Goal: Information Seeking & Learning: Check status

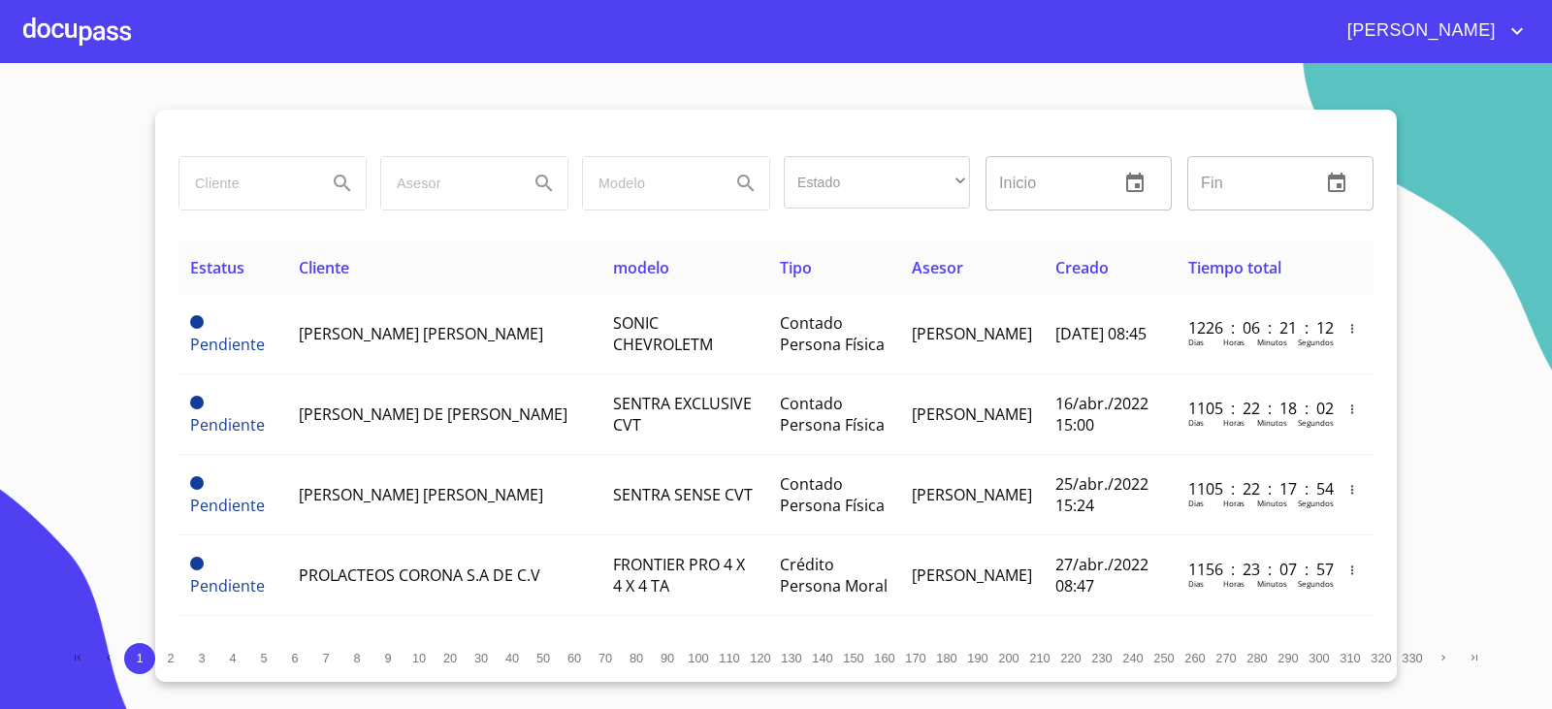
click at [225, 198] on input "search" at bounding box center [245, 183] width 132 height 52
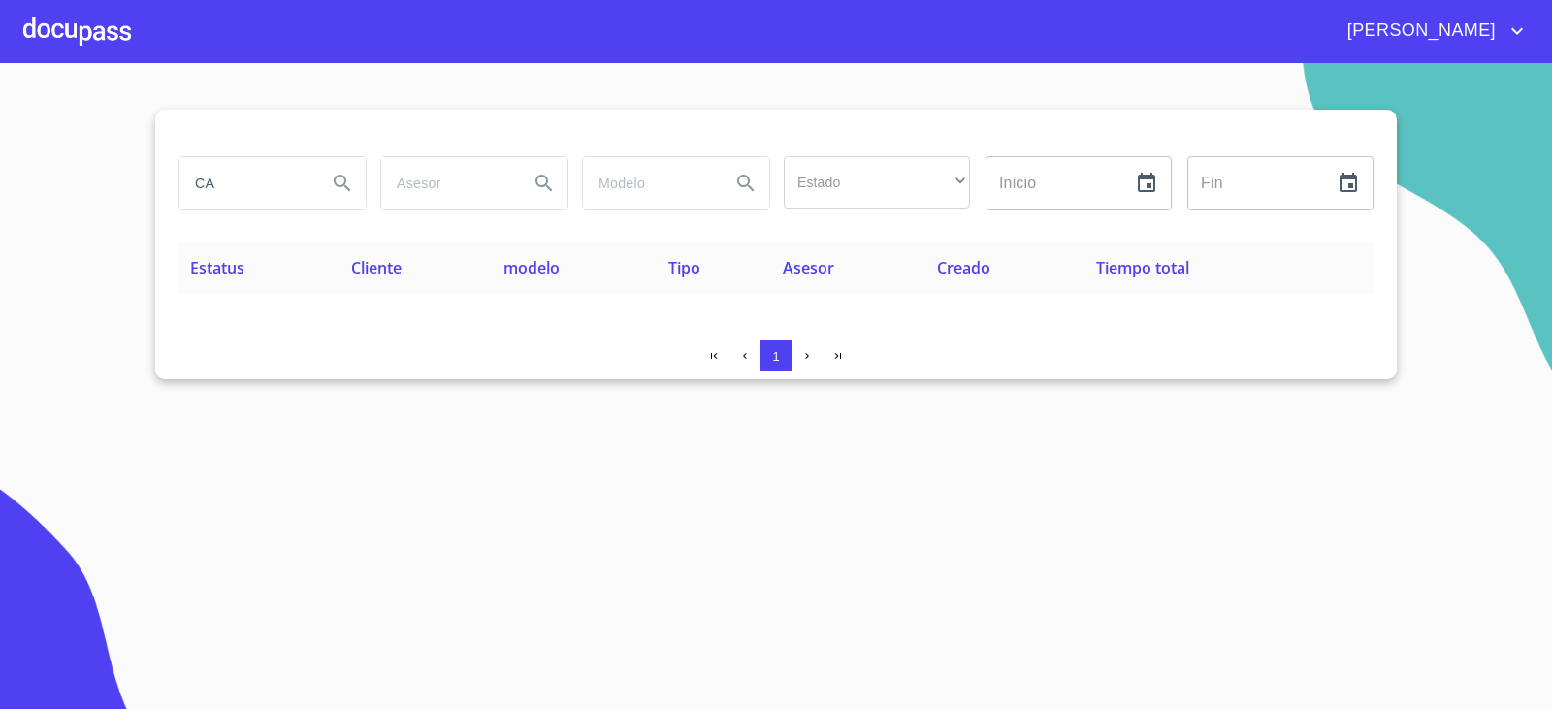
type input "C"
type input "S"
click at [218, 197] on input "search" at bounding box center [245, 183] width 132 height 52
type input "P"
type input "C"
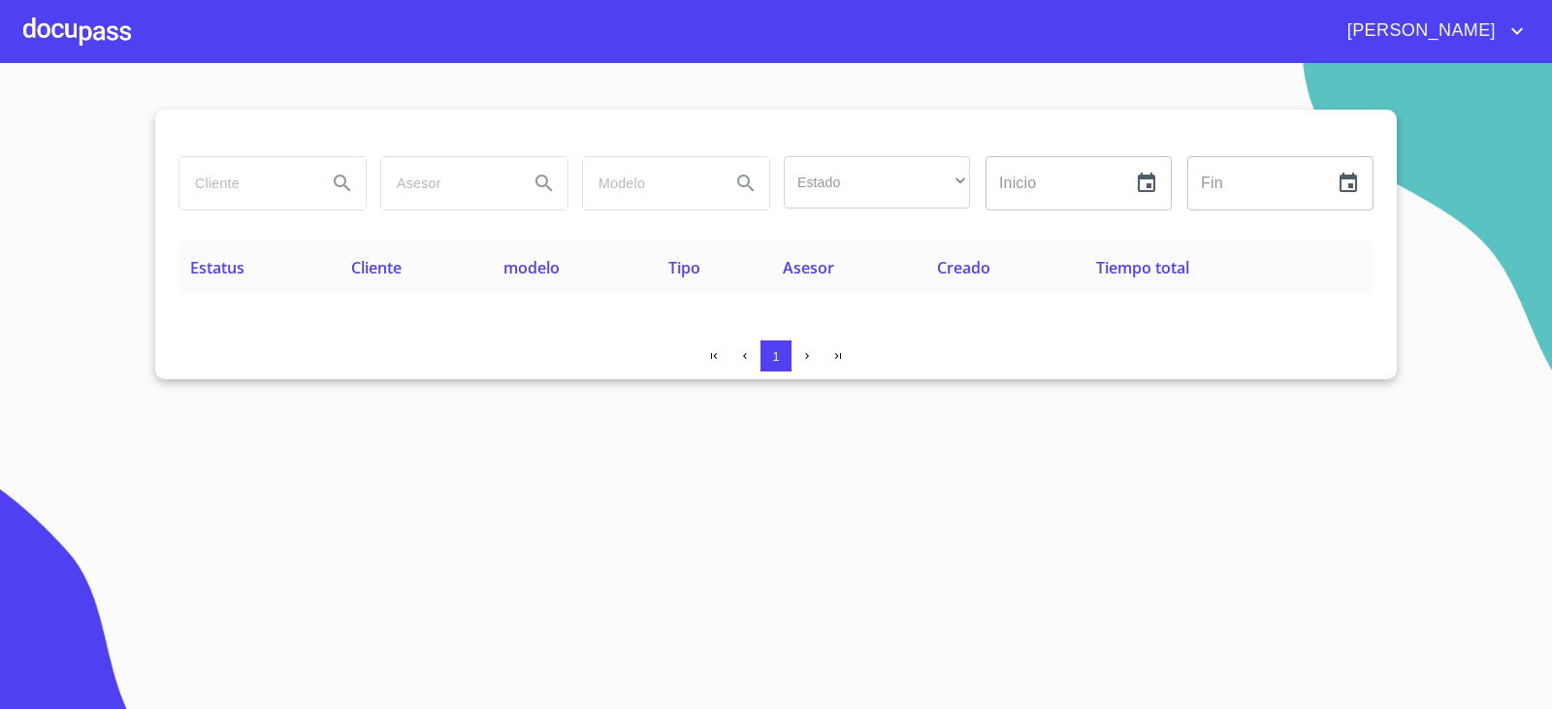
click at [208, 183] on input "search" at bounding box center [245, 183] width 132 height 52
click at [223, 178] on input "search" at bounding box center [245, 183] width 132 height 52
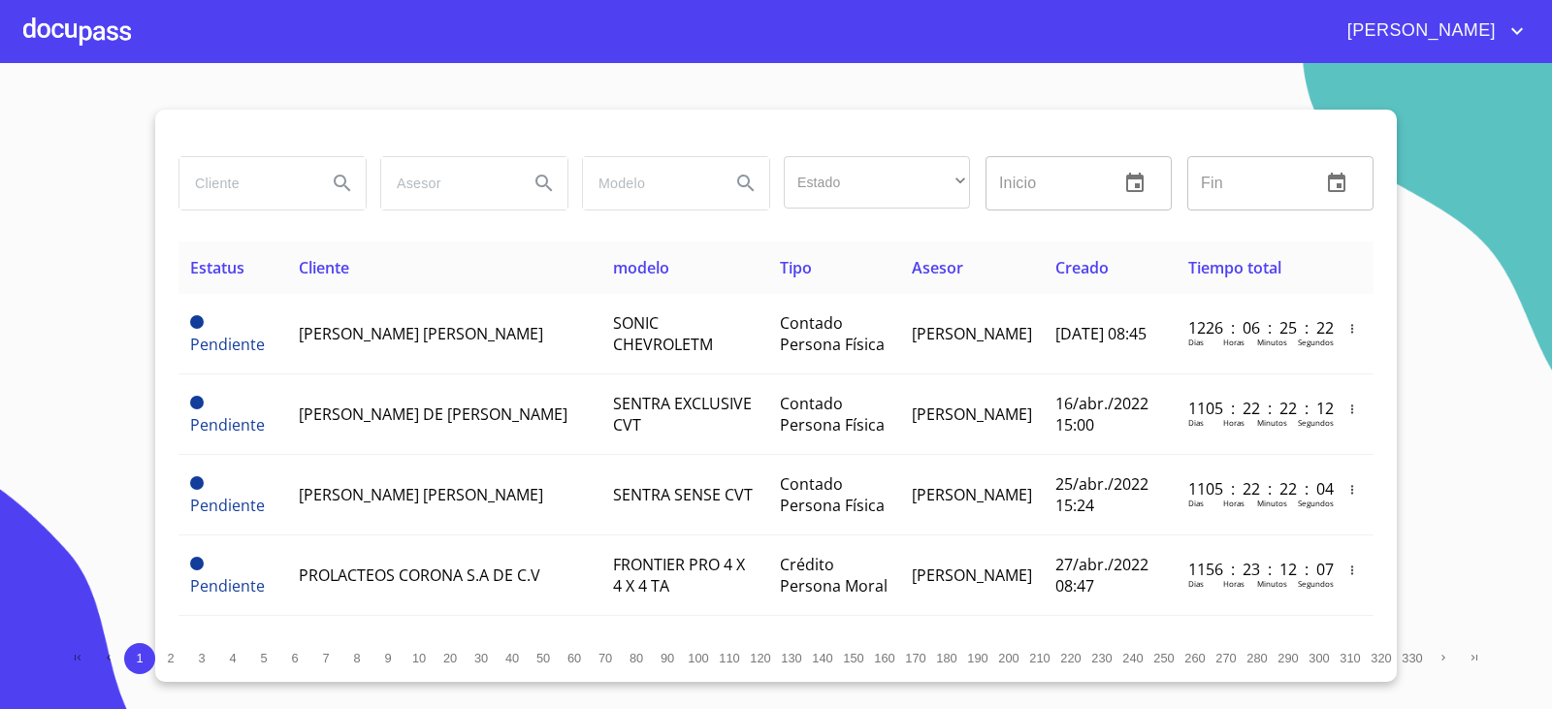
click at [224, 181] on input "search" at bounding box center [245, 183] width 132 height 52
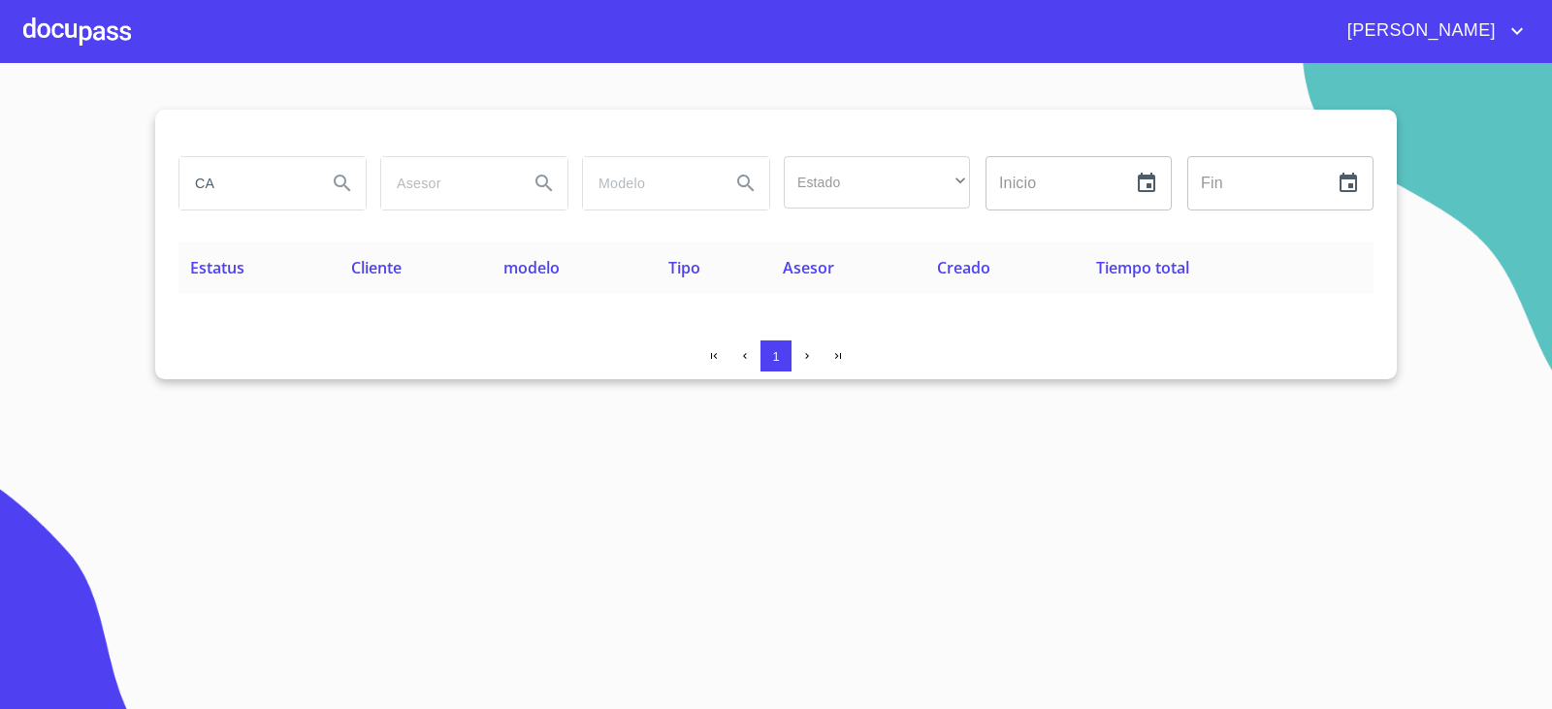
type input "C"
type input "POPULAR"
drag, startPoint x: 225, startPoint y: 178, endPoint x: 85, endPoint y: 49, distance: 190.1
click at [85, 49] on div at bounding box center [77, 31] width 108 height 62
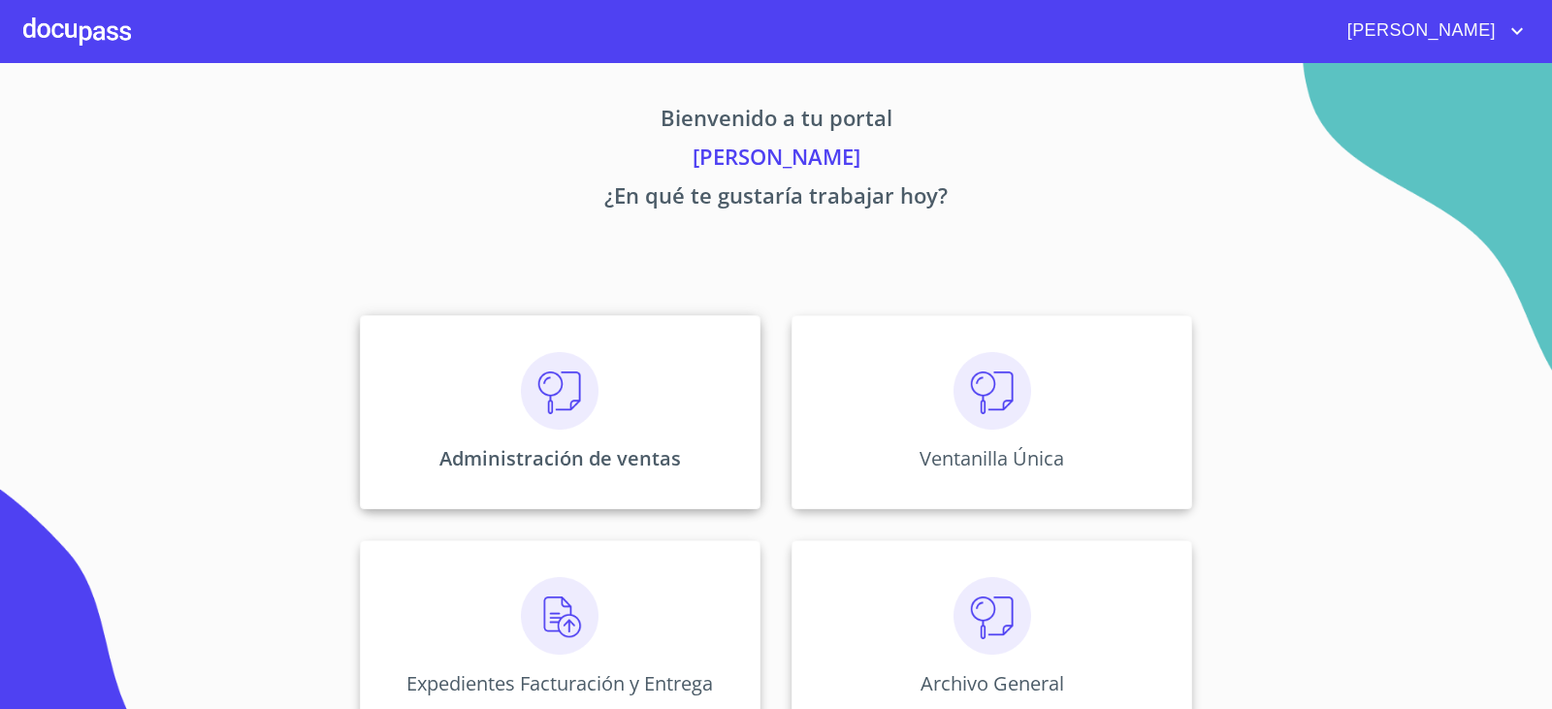
click at [476, 368] on div "Administración de ventas" at bounding box center [560, 412] width 400 height 194
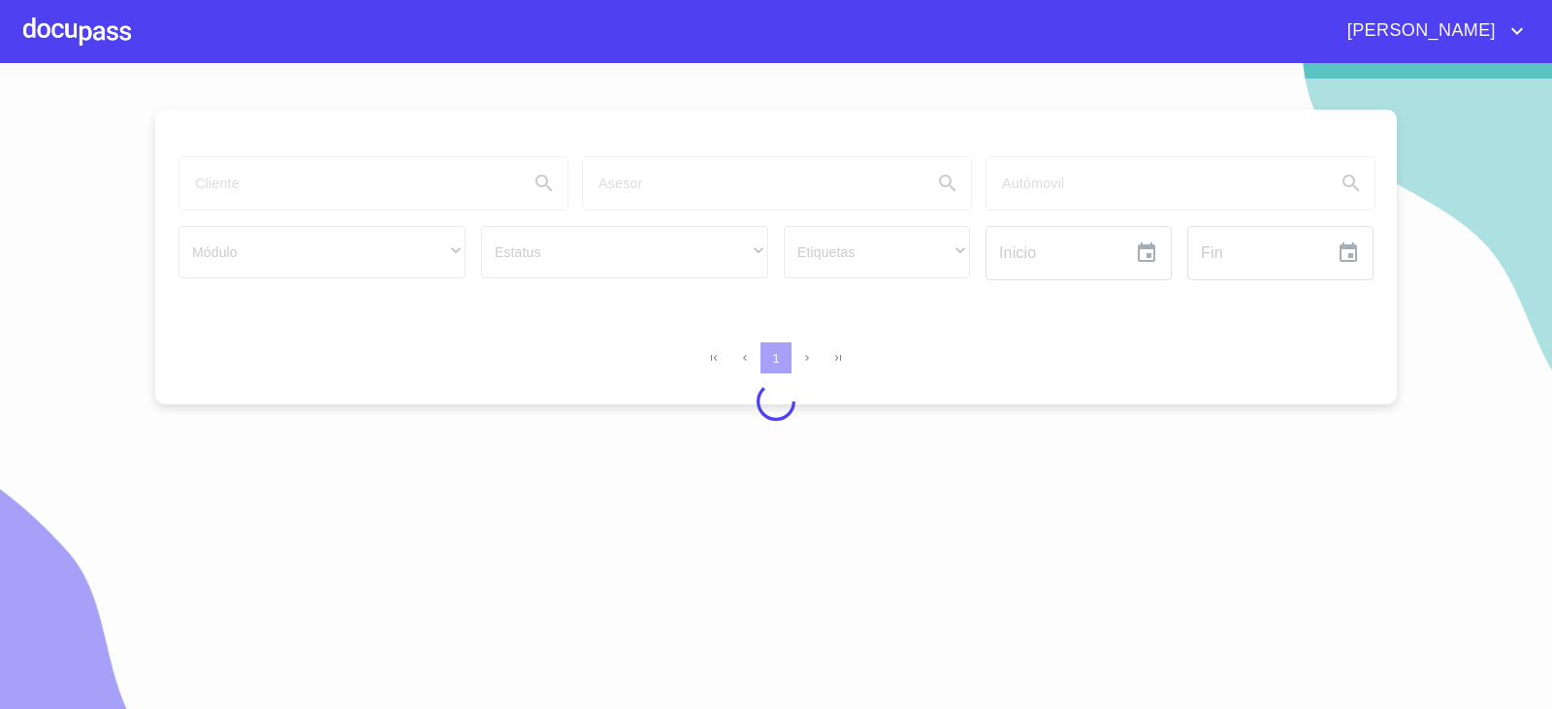
click at [259, 172] on div at bounding box center [776, 402] width 1552 height 646
click at [260, 171] on div at bounding box center [776, 402] width 1552 height 646
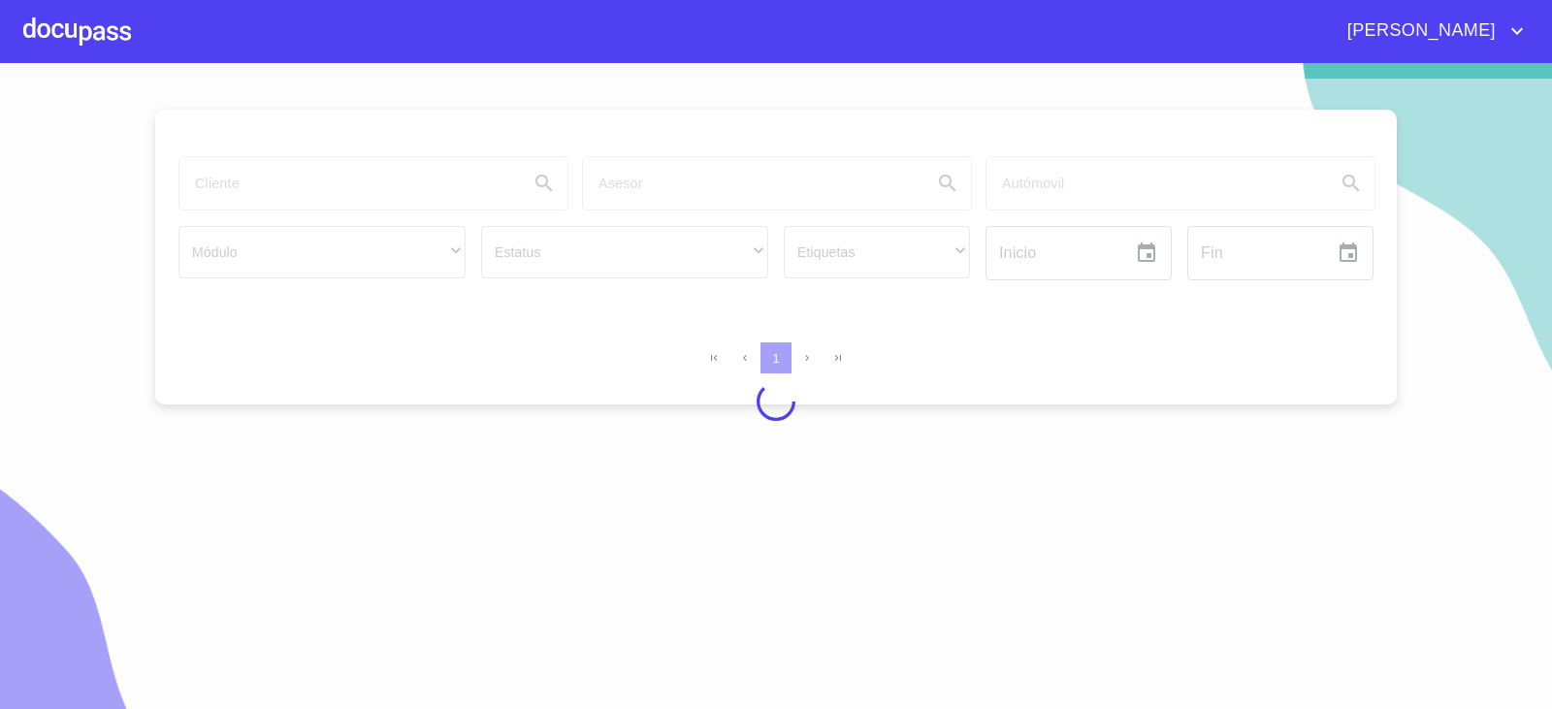
click at [260, 171] on div at bounding box center [776, 402] width 1552 height 646
click at [259, 172] on div at bounding box center [776, 402] width 1552 height 646
click at [259, 177] on div at bounding box center [776, 402] width 1552 height 646
click at [259, 181] on div at bounding box center [776, 402] width 1552 height 646
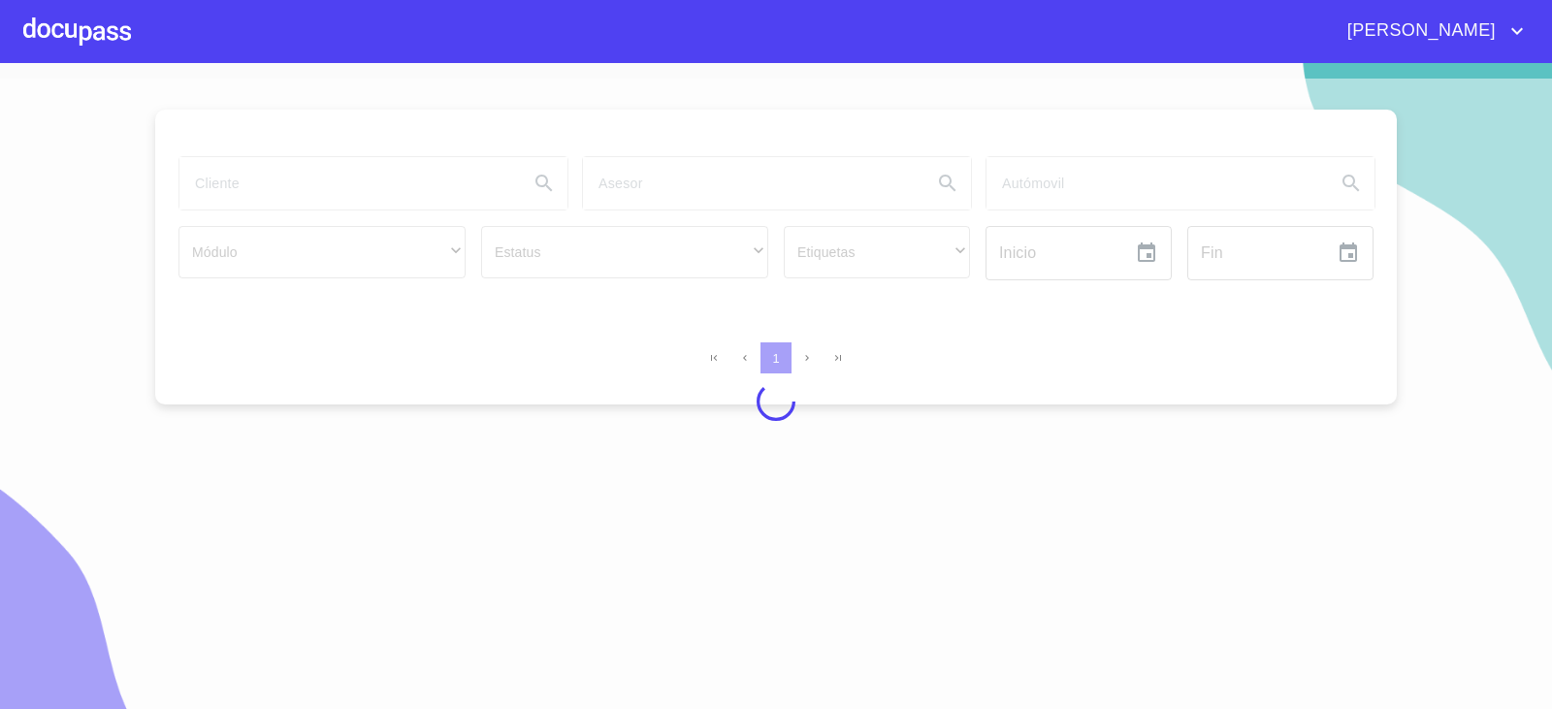
click at [259, 181] on div at bounding box center [776, 402] width 1552 height 646
click at [260, 181] on div at bounding box center [776, 402] width 1552 height 646
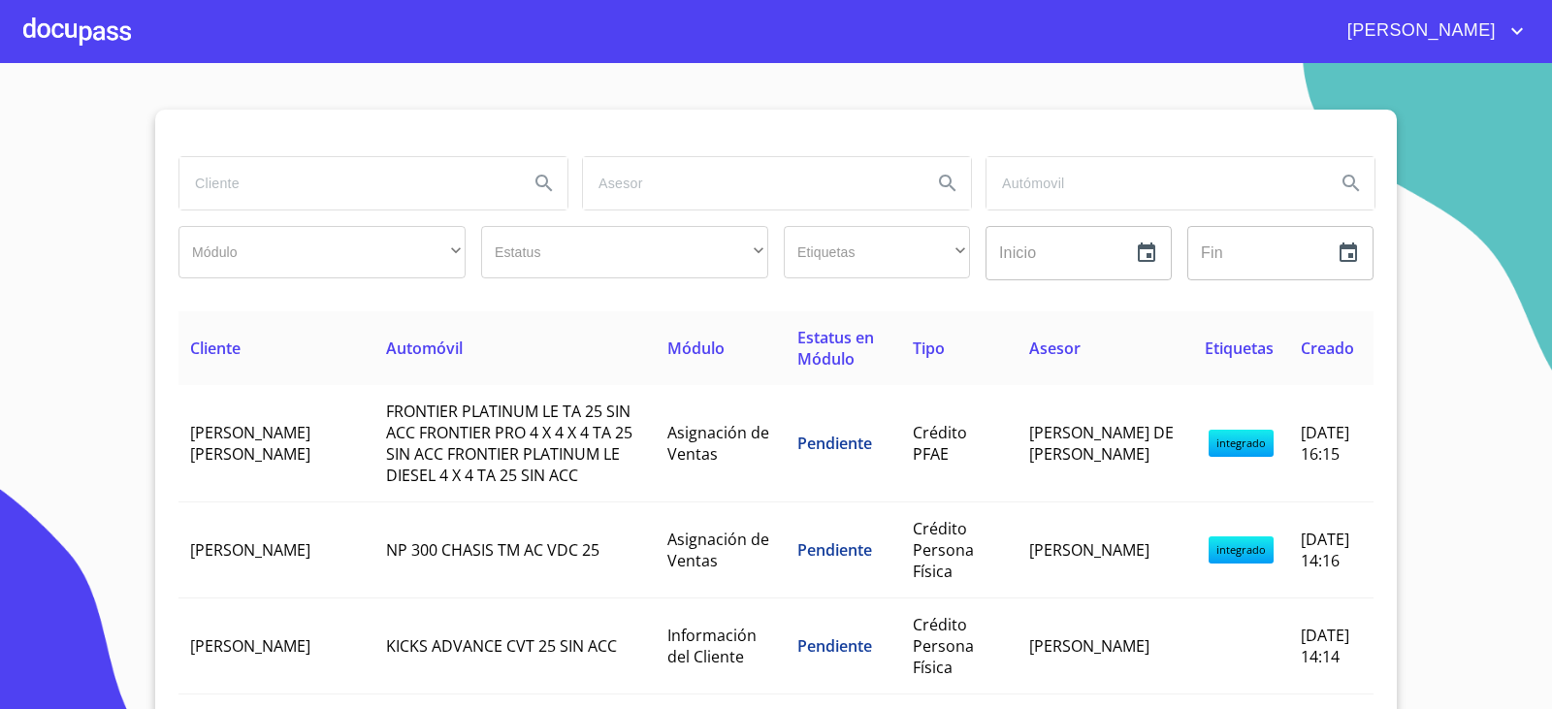
click at [259, 181] on input "search" at bounding box center [346, 183] width 334 height 52
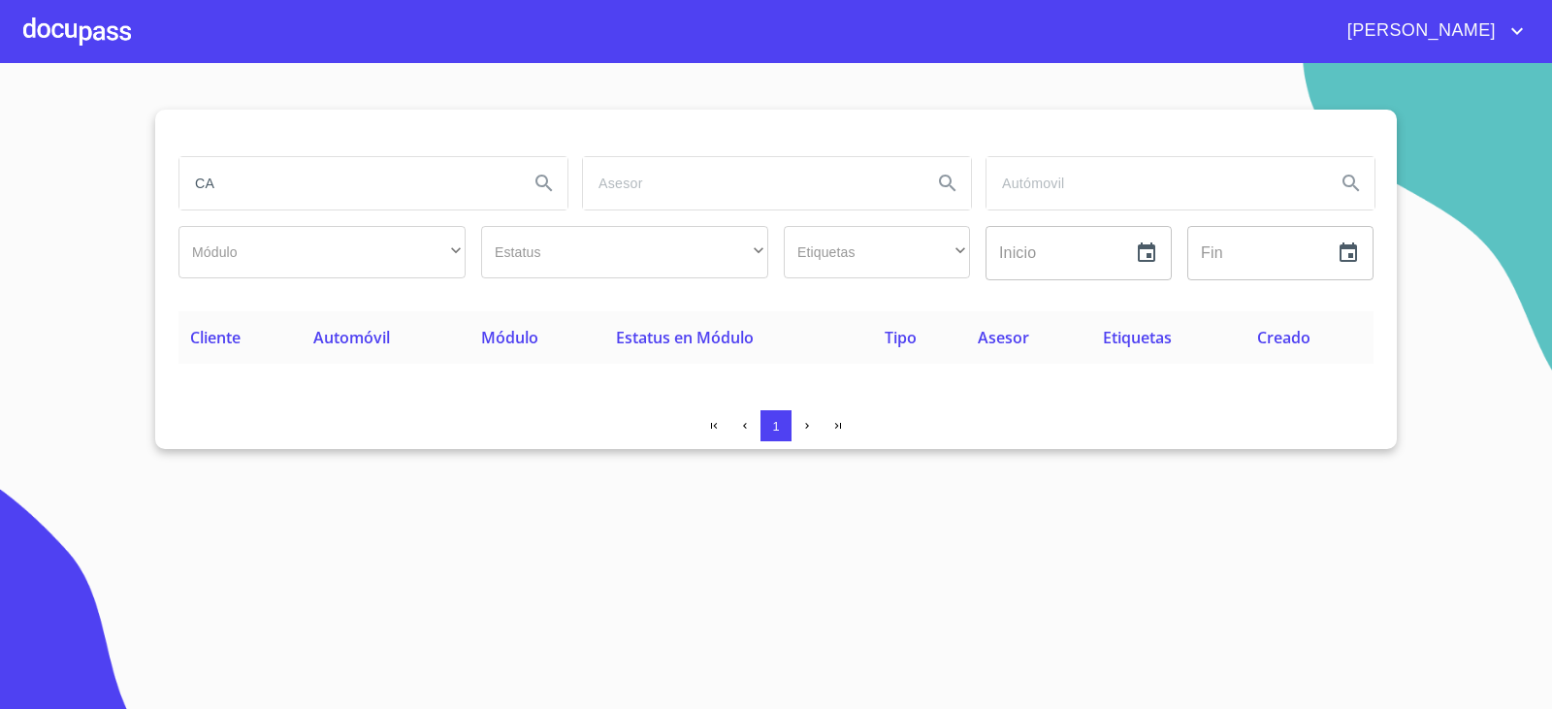
type input "C"
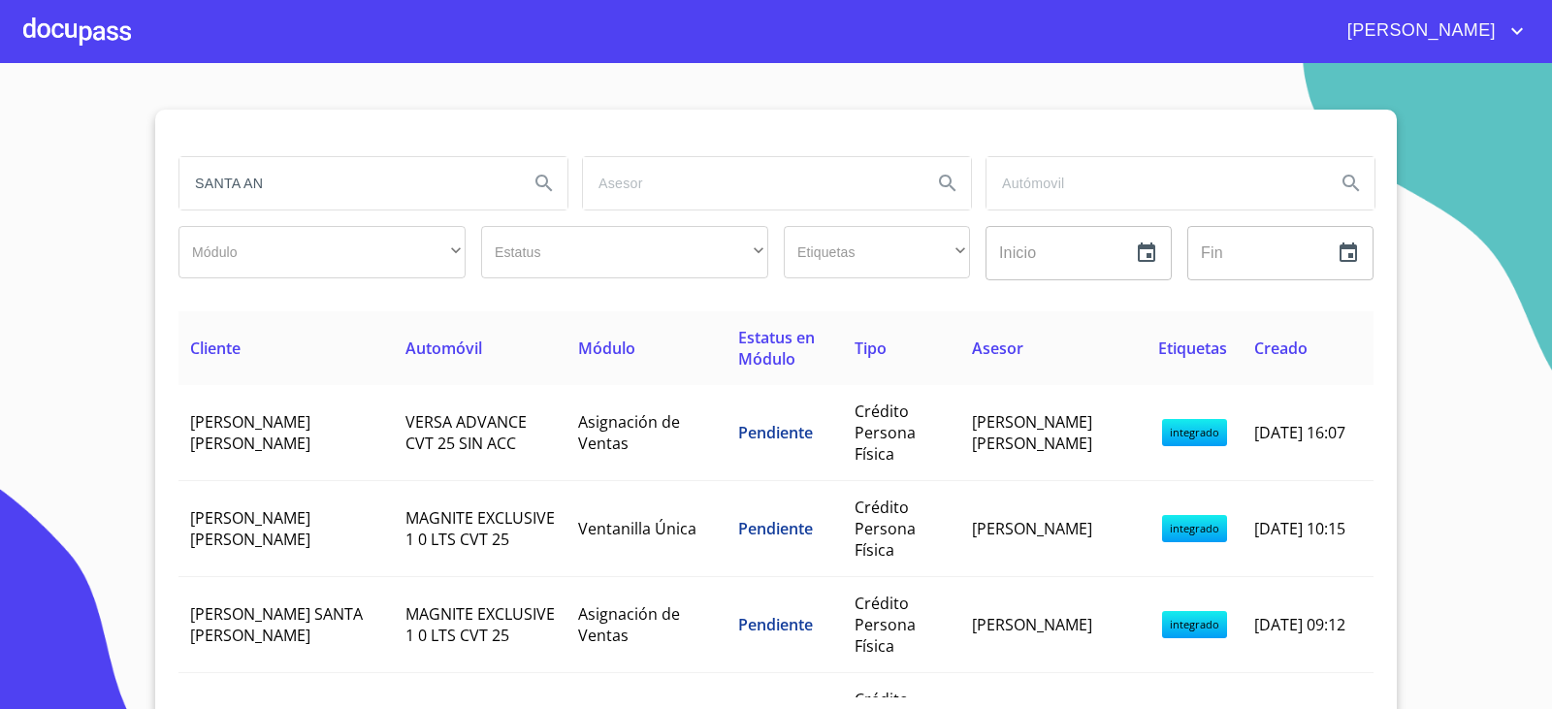
type input "SANTA AN"
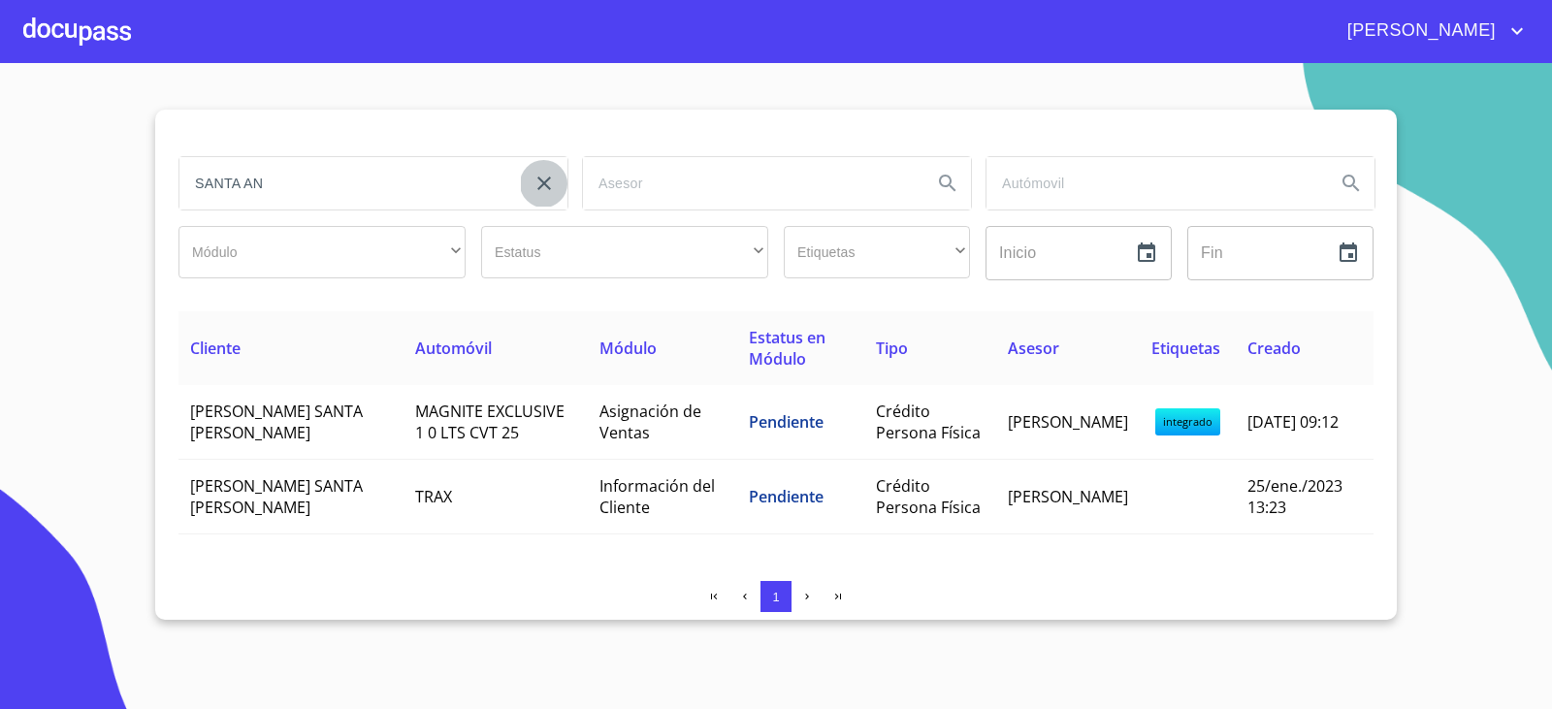
click at [538, 187] on icon "clear input" at bounding box center [543, 183] width 23 height 23
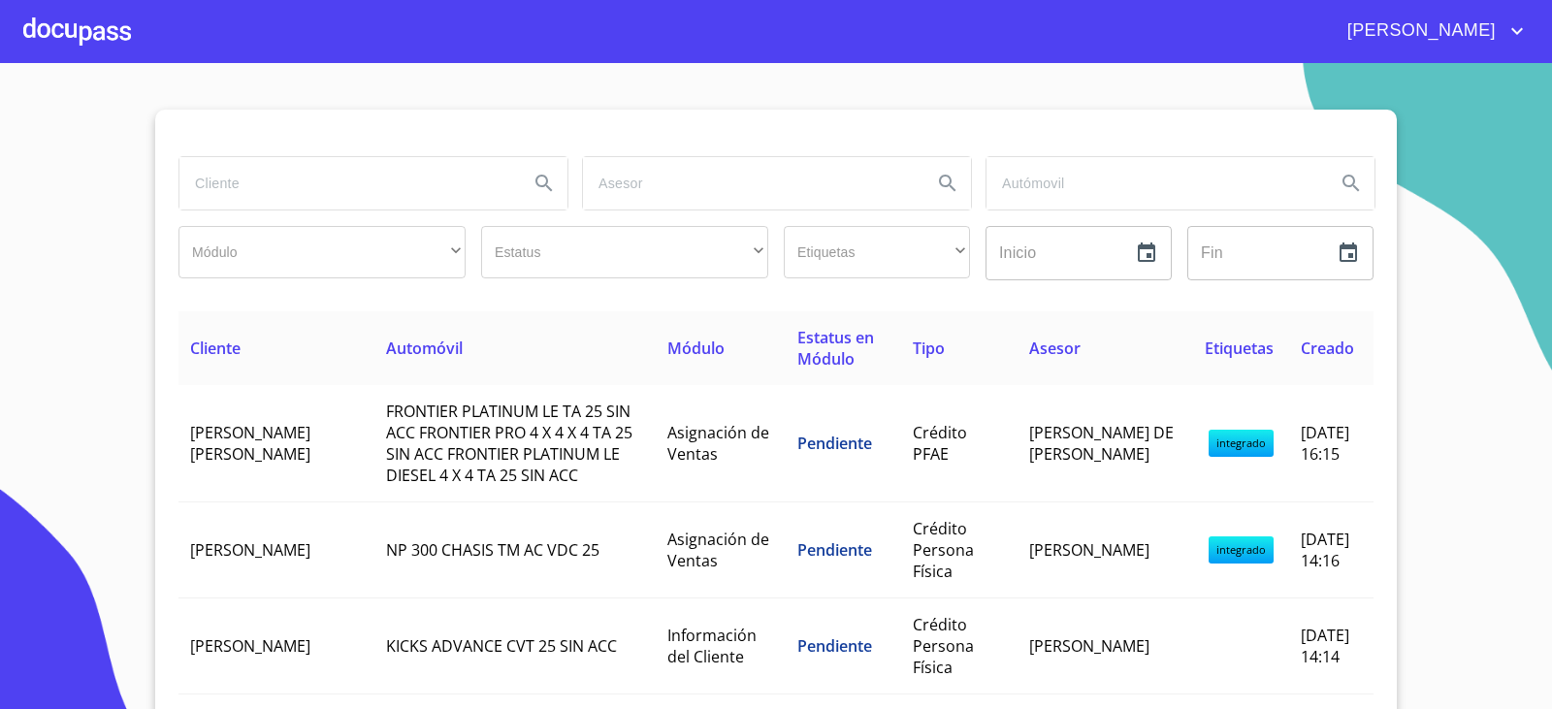
click at [10, 24] on div "[PERSON_NAME]" at bounding box center [776, 31] width 1552 height 62
click at [36, 31] on div at bounding box center [77, 31] width 108 height 62
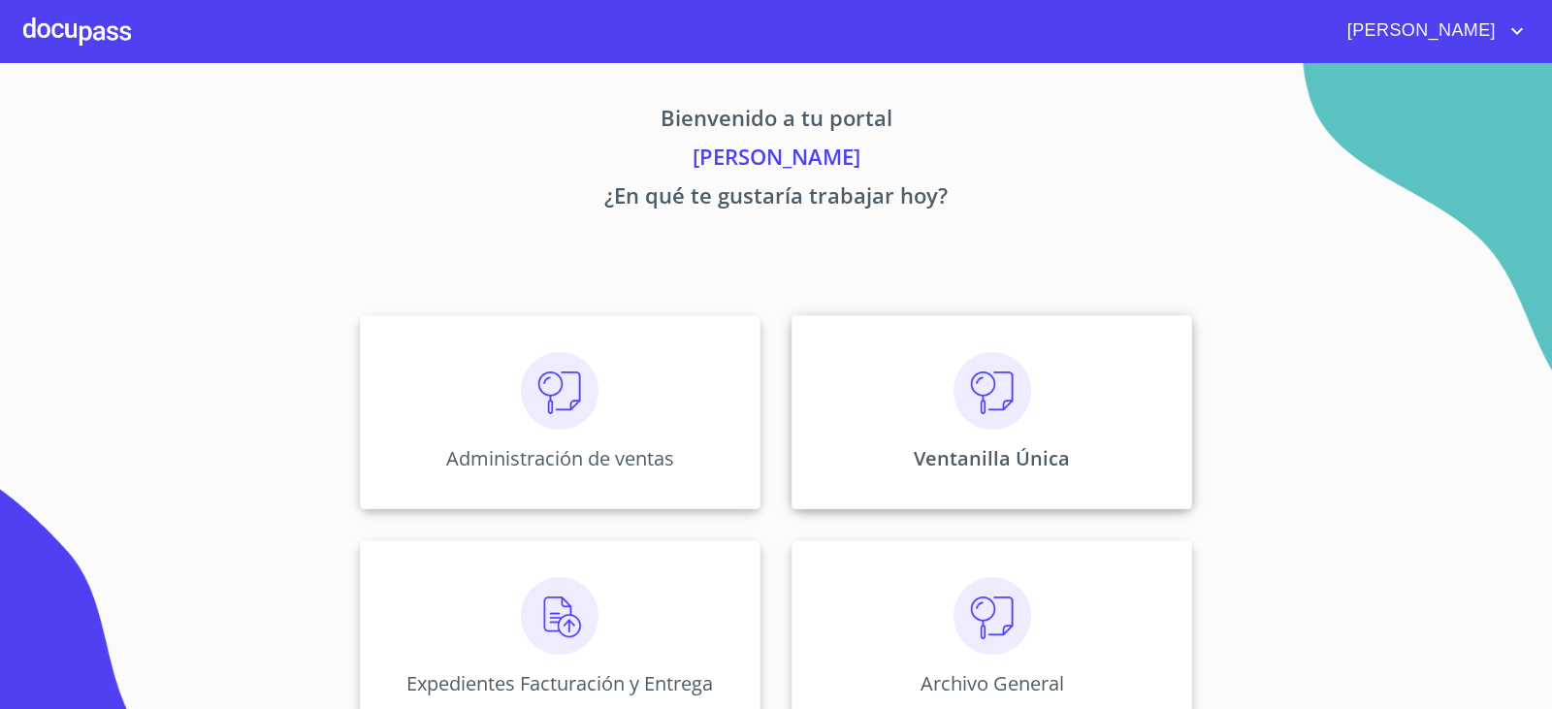
scroll to position [41, 0]
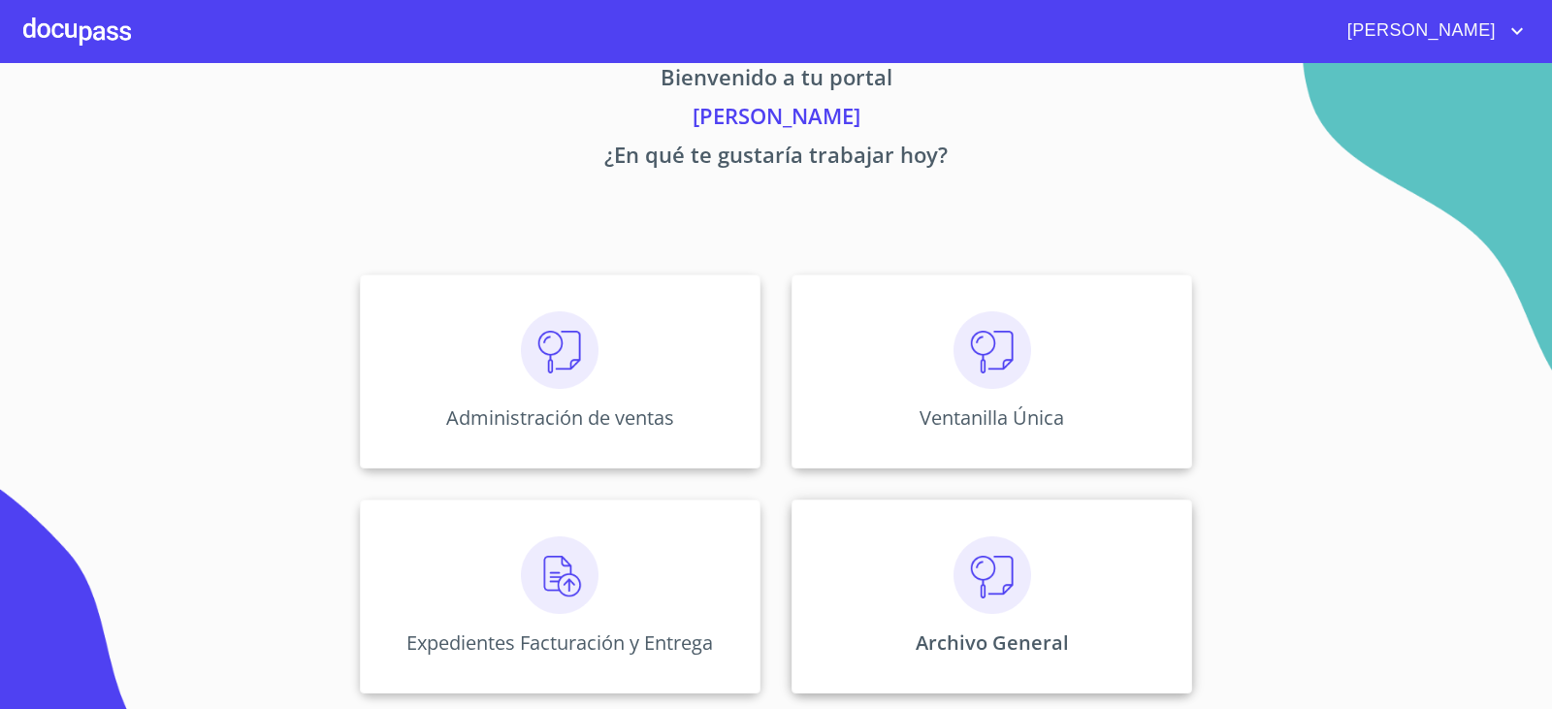
click at [1071, 629] on div "Archivo General" at bounding box center [991, 596] width 400 height 194
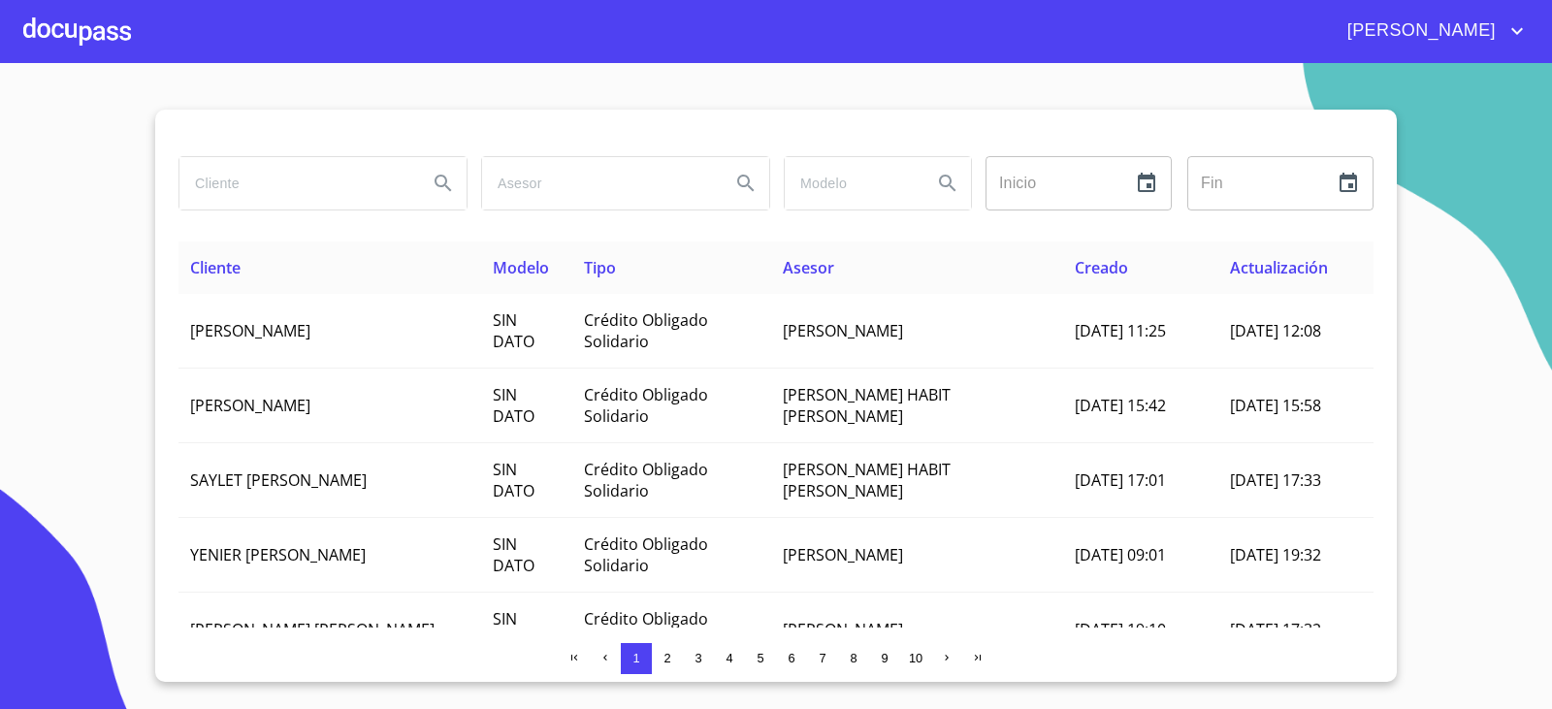
click at [330, 169] on input "search" at bounding box center [295, 183] width 233 height 52
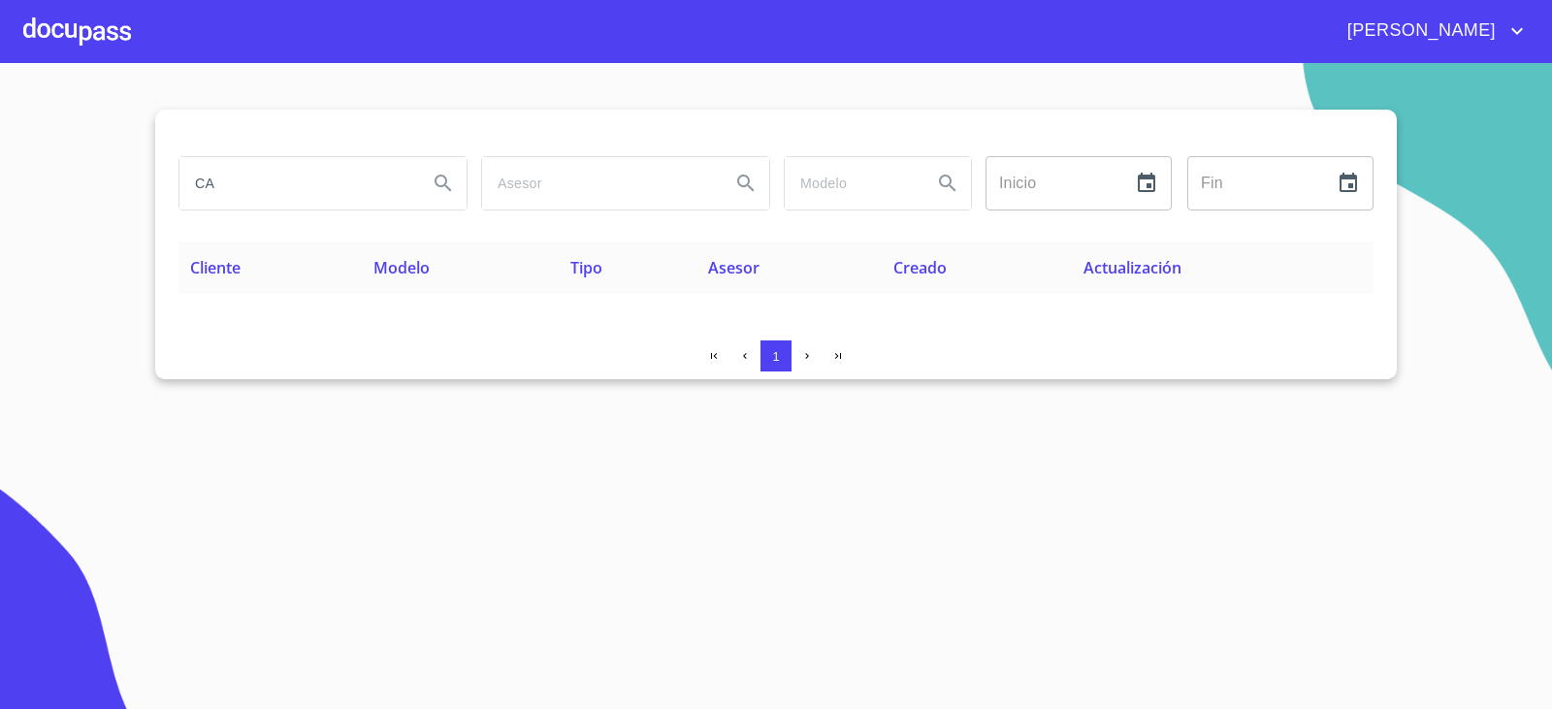
type input "C"
click at [71, 30] on div at bounding box center [77, 31] width 108 height 62
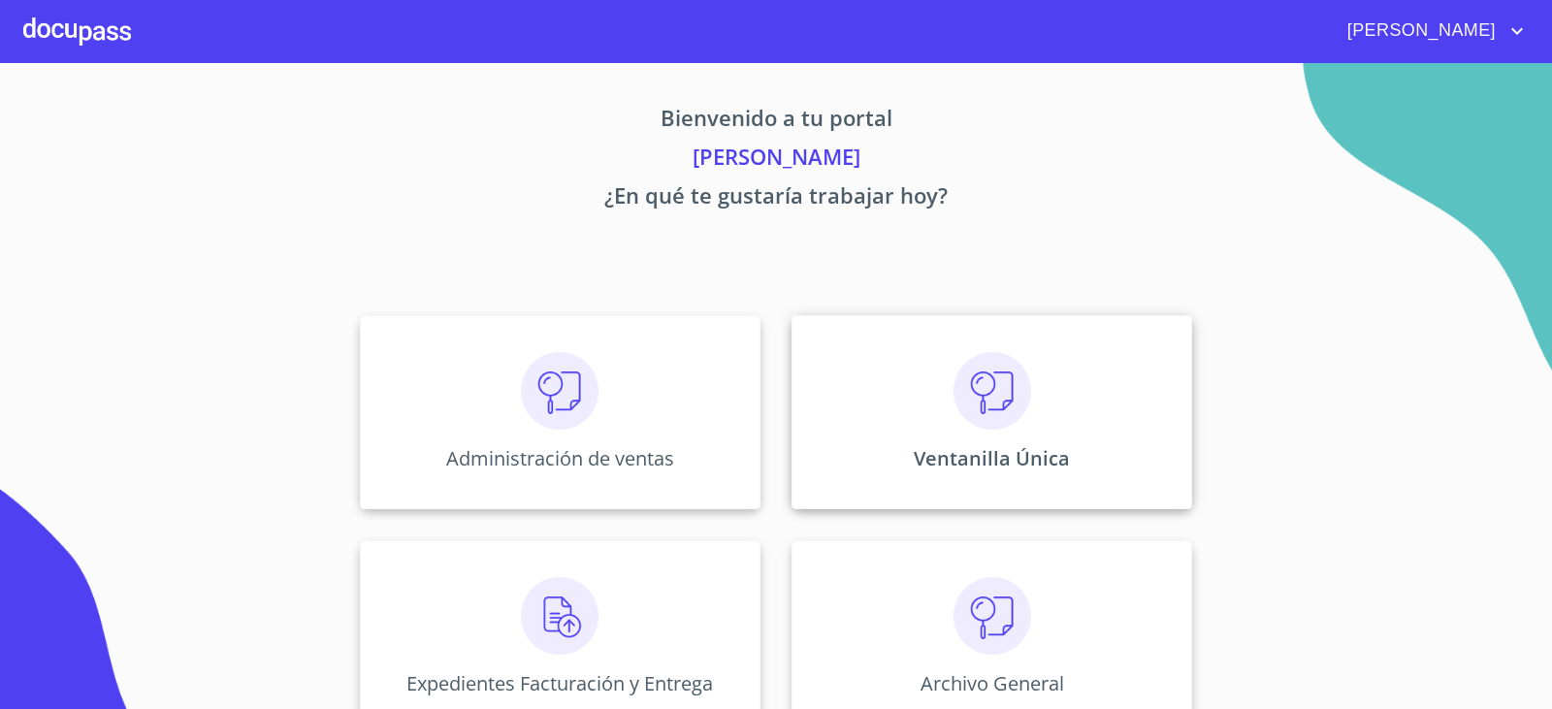
click at [908, 484] on div "Ventanilla Única" at bounding box center [991, 412] width 400 height 194
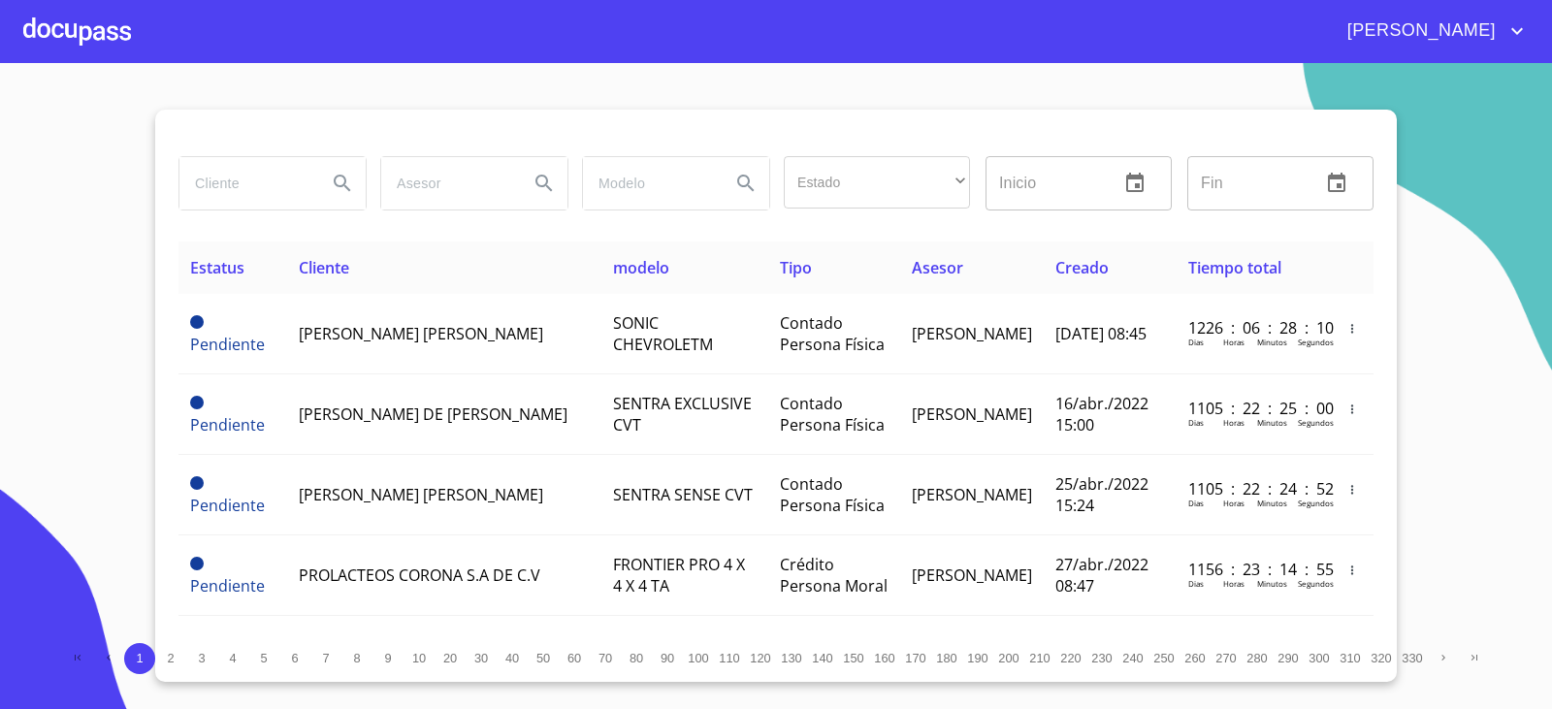
click at [273, 177] on input "search" at bounding box center [245, 183] width 132 height 52
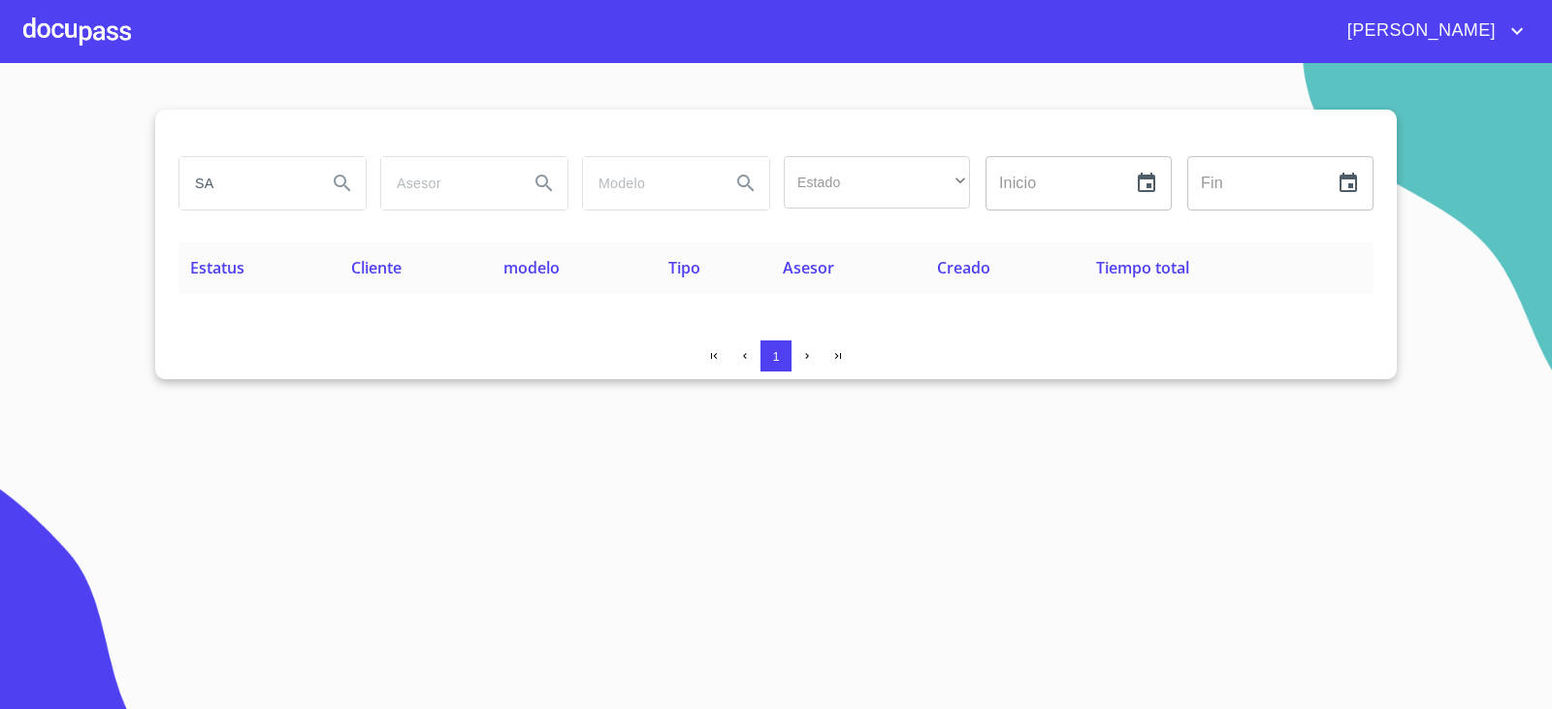
type input "S"
type input "C"
type input "PUNTO MINER"
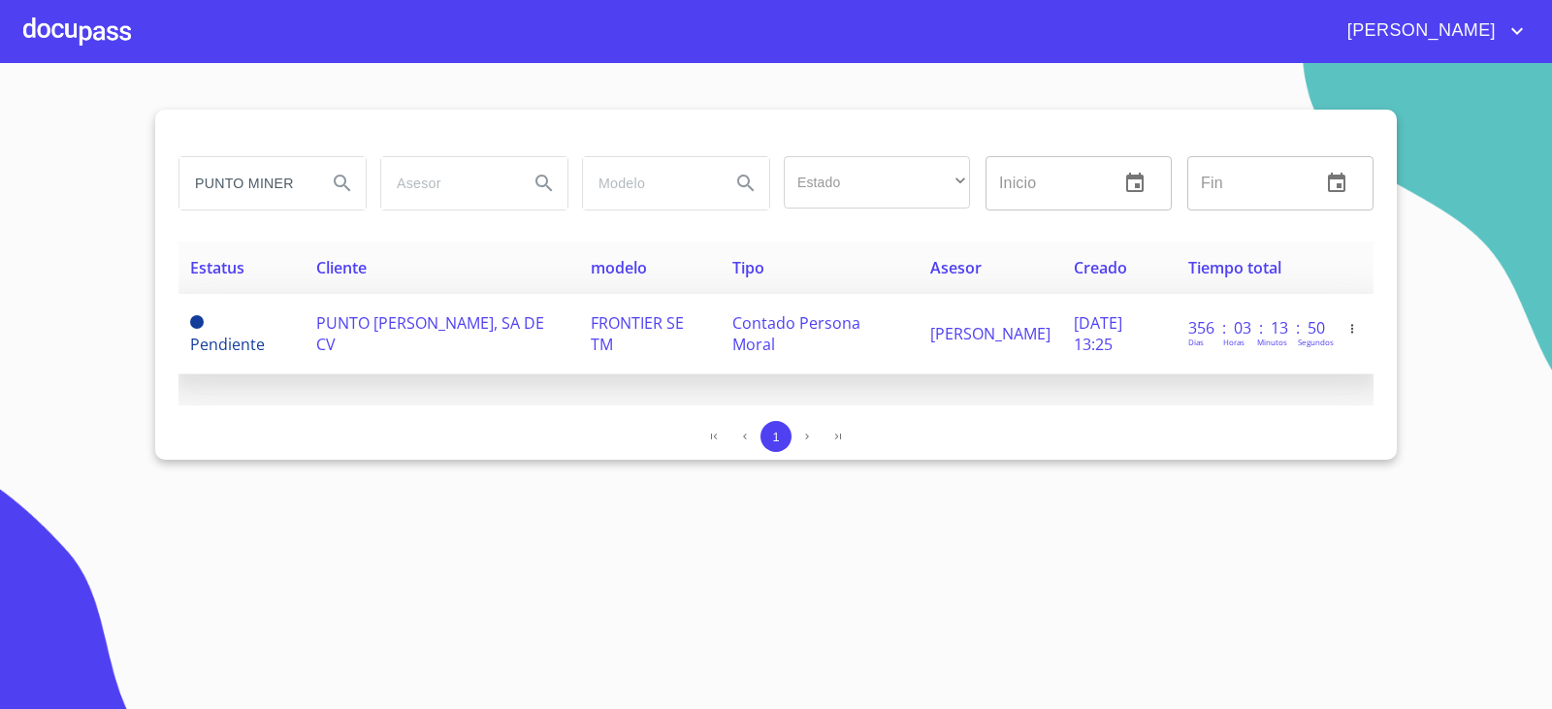
click at [473, 354] on td "PUNTO [PERSON_NAME], SA DE CV" at bounding box center [441, 334] width 274 height 80
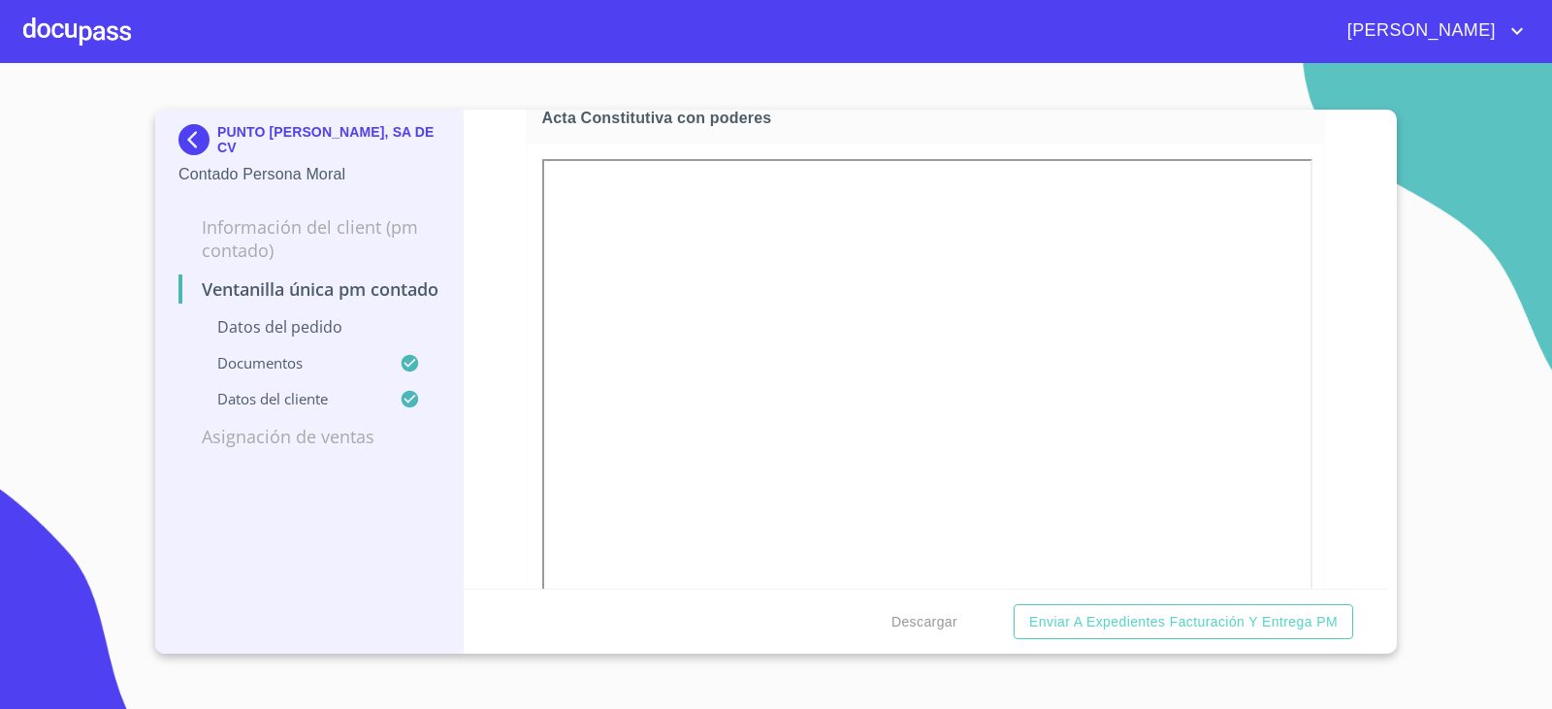
scroll to position [3301, 0]
click at [186, 147] on img at bounding box center [197, 139] width 39 height 31
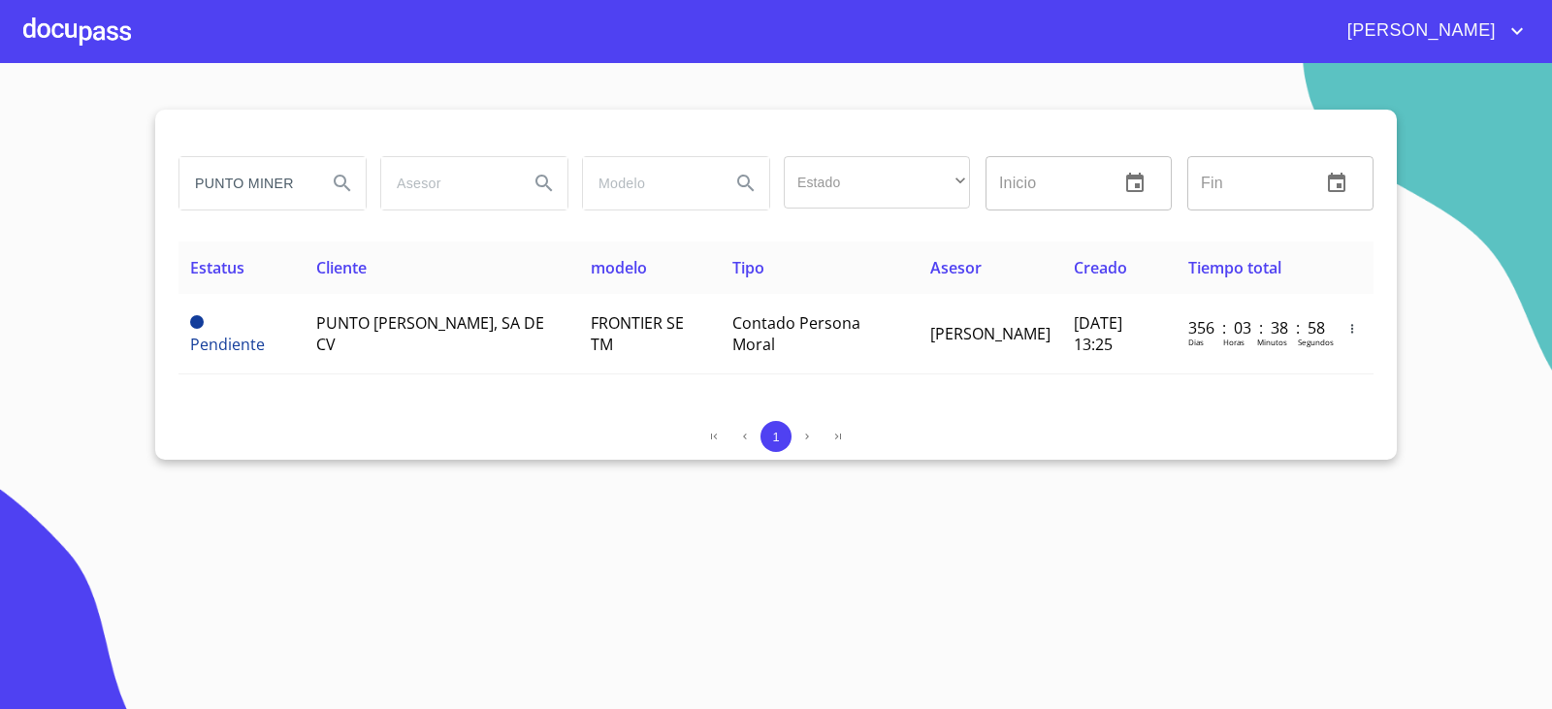
click at [240, 181] on input "PUNTO MINER" at bounding box center [245, 183] width 132 height 52
type input "REPRESENTACIONES"
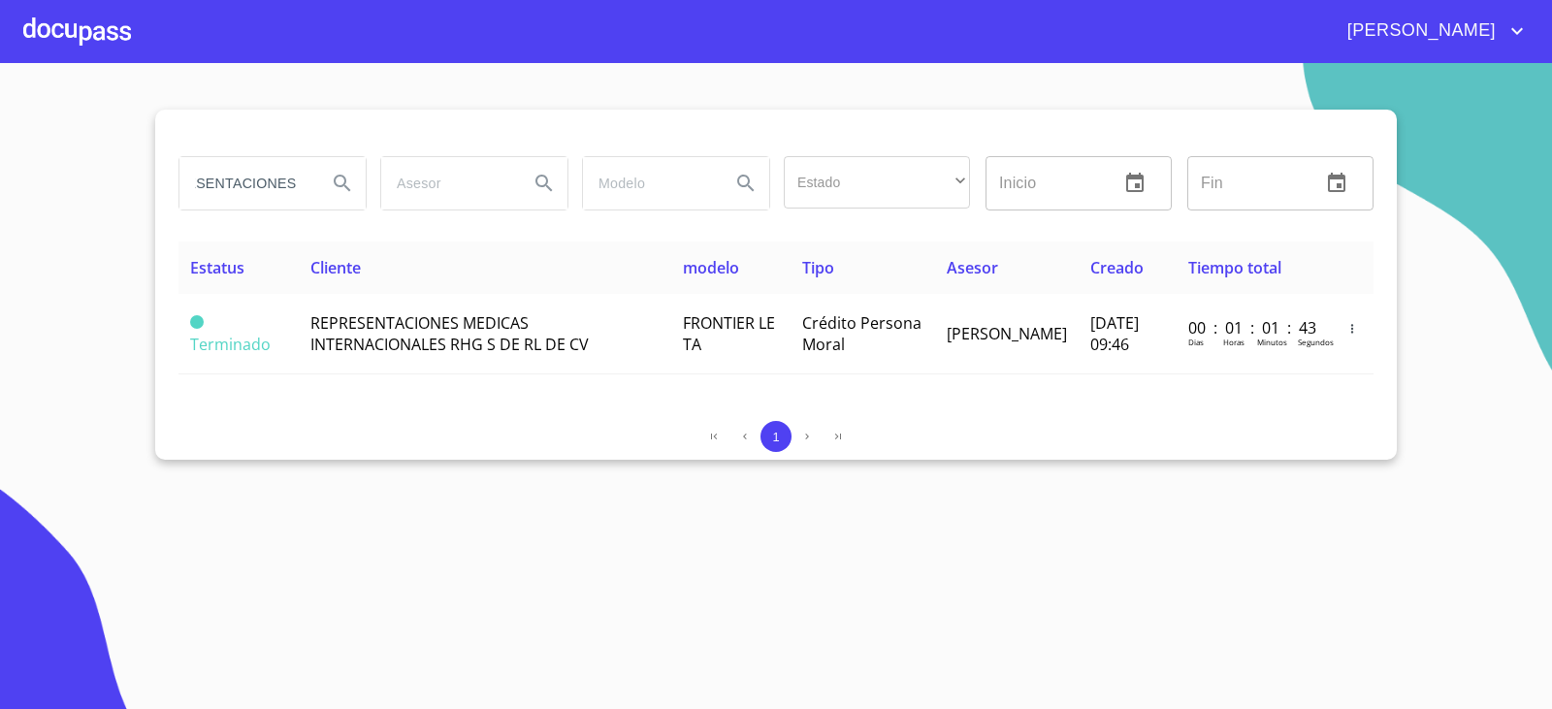
scroll to position [0, 0]
drag, startPoint x: 310, startPoint y: 189, endPoint x: 14, endPoint y: 193, distance: 296.8
click at [14, 193] on section "REPRESENTACIONES Estado ​ ​ Inicio ​ Fin ​ Estatus Cliente modelo Tipo Asesor C…" at bounding box center [776, 386] width 1552 height 646
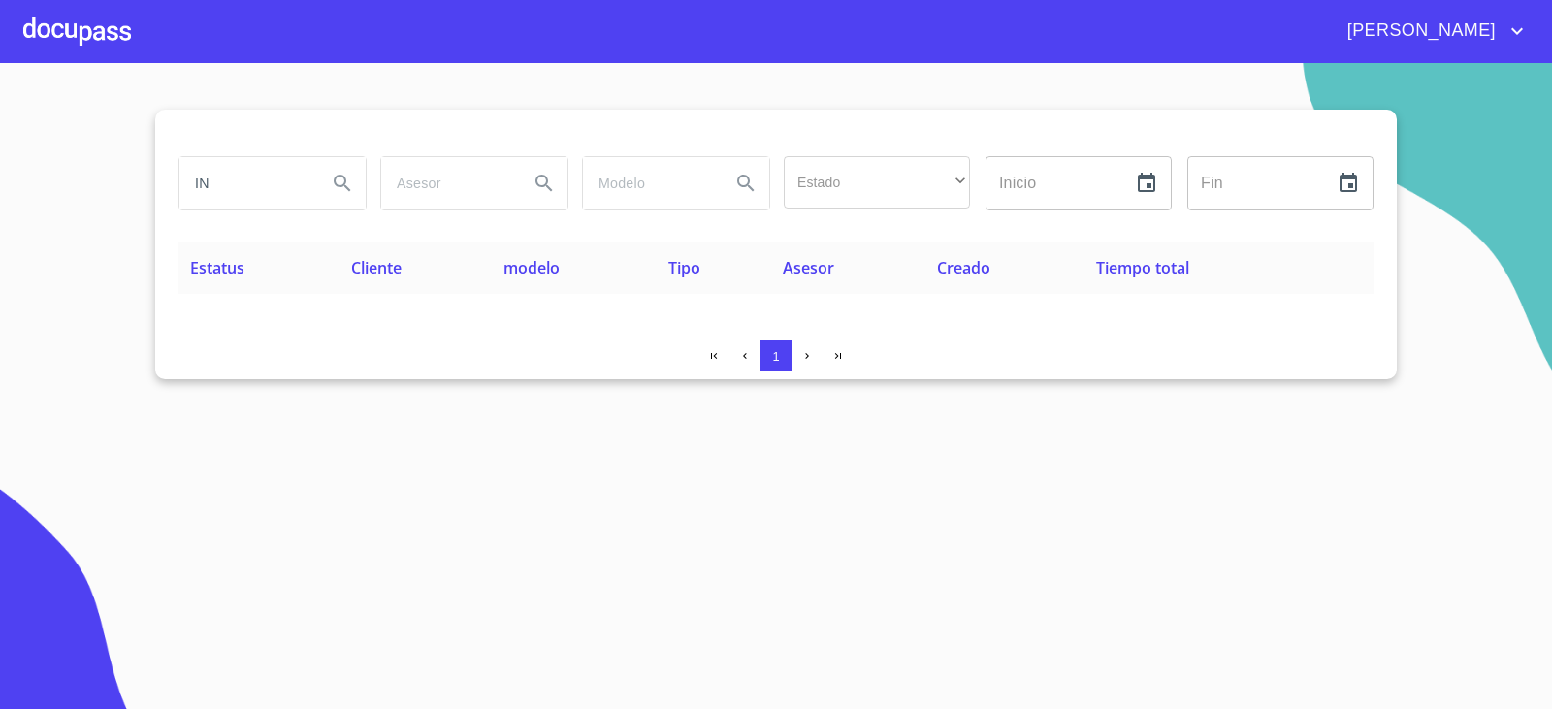
type input "I"
type input "C"
drag, startPoint x: 273, startPoint y: 170, endPoint x: 145, endPoint y: 141, distance: 131.3
click at [152, 149] on section "Estado ​ ​ Inicio ​ Fin ​ Estatus Cliente modelo Tipo Asesor Creado Tiempo tota…" at bounding box center [776, 386] width 1552 height 646
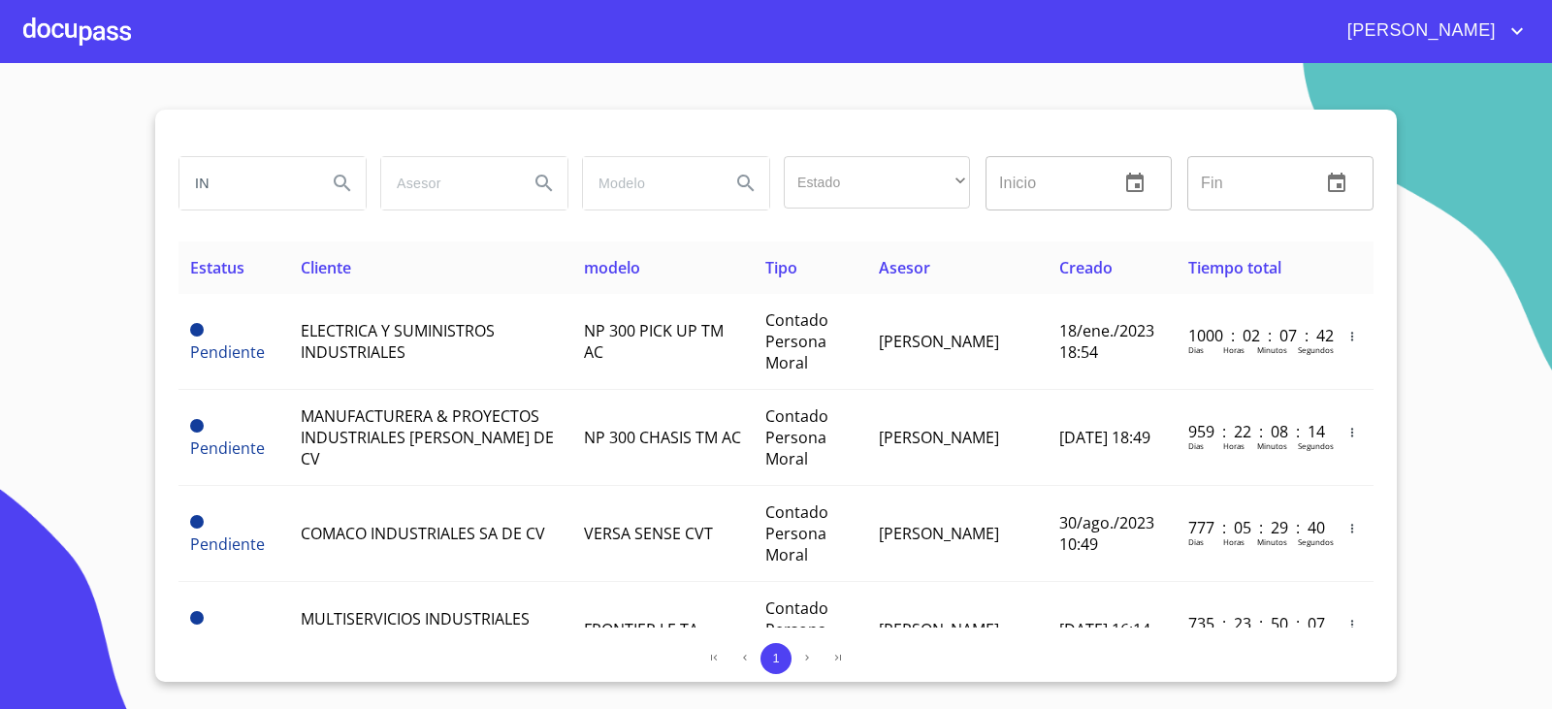
type input "I"
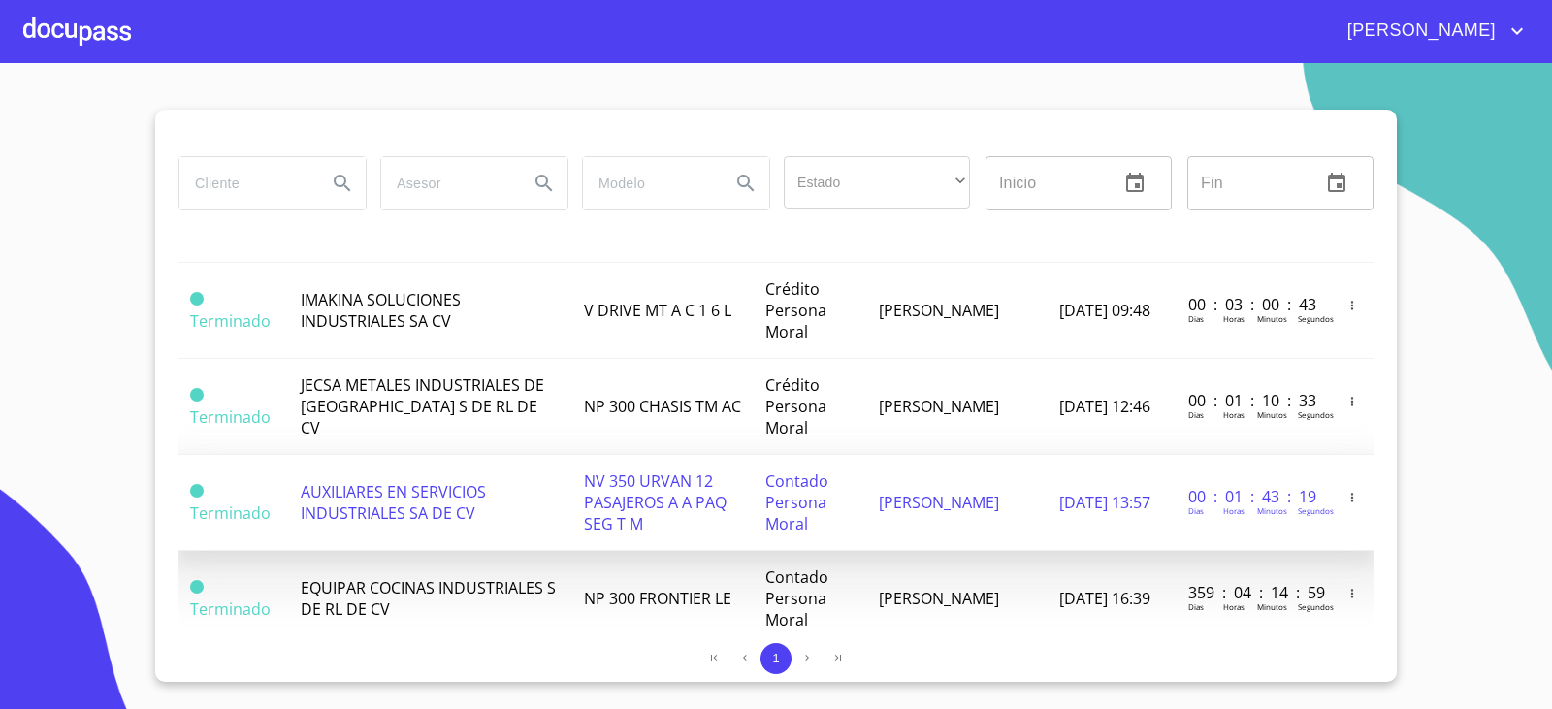
scroll to position [1420, 0]
